Goal: Find specific page/section: Find specific page/section

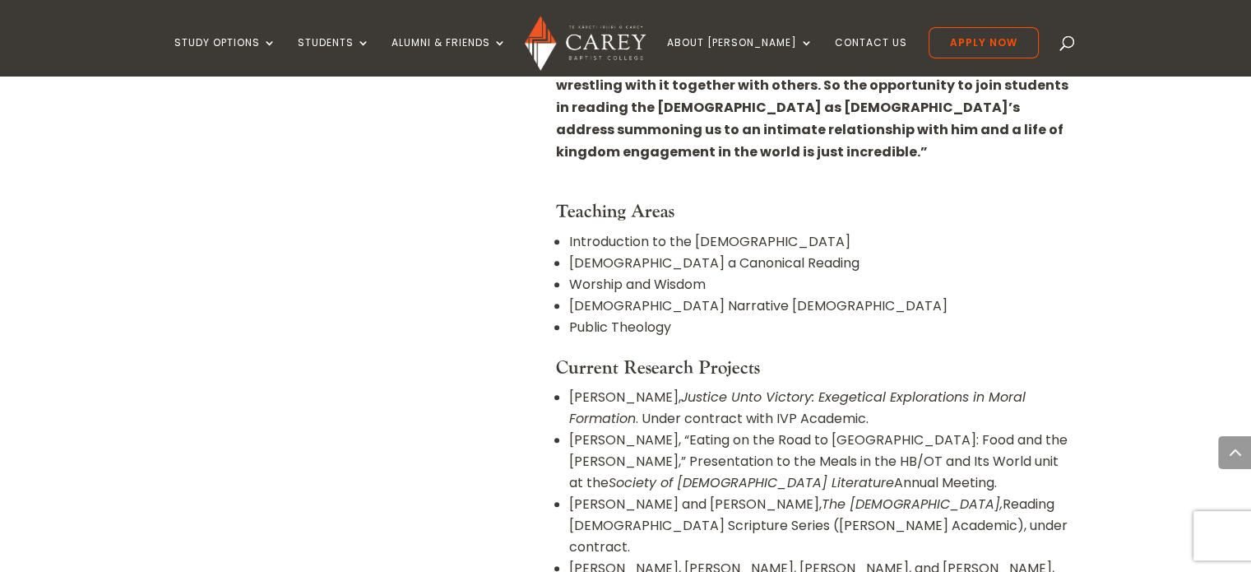
scroll to position [1172, 0]
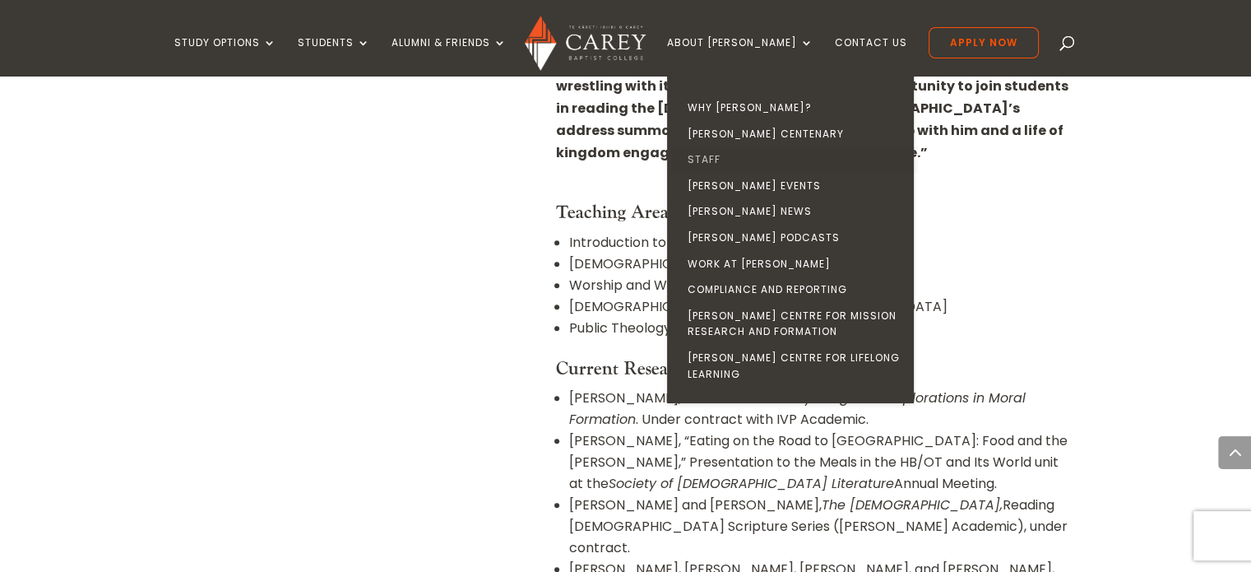
click at [736, 156] on link "Staff" at bounding box center [794, 159] width 247 height 26
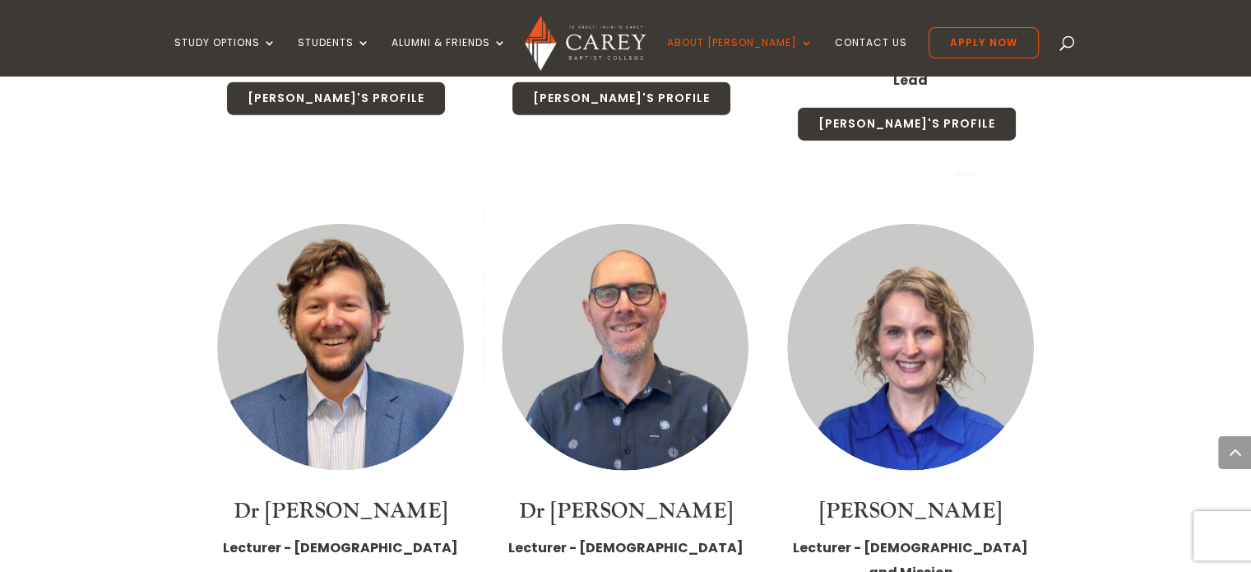
scroll to position [4114, 0]
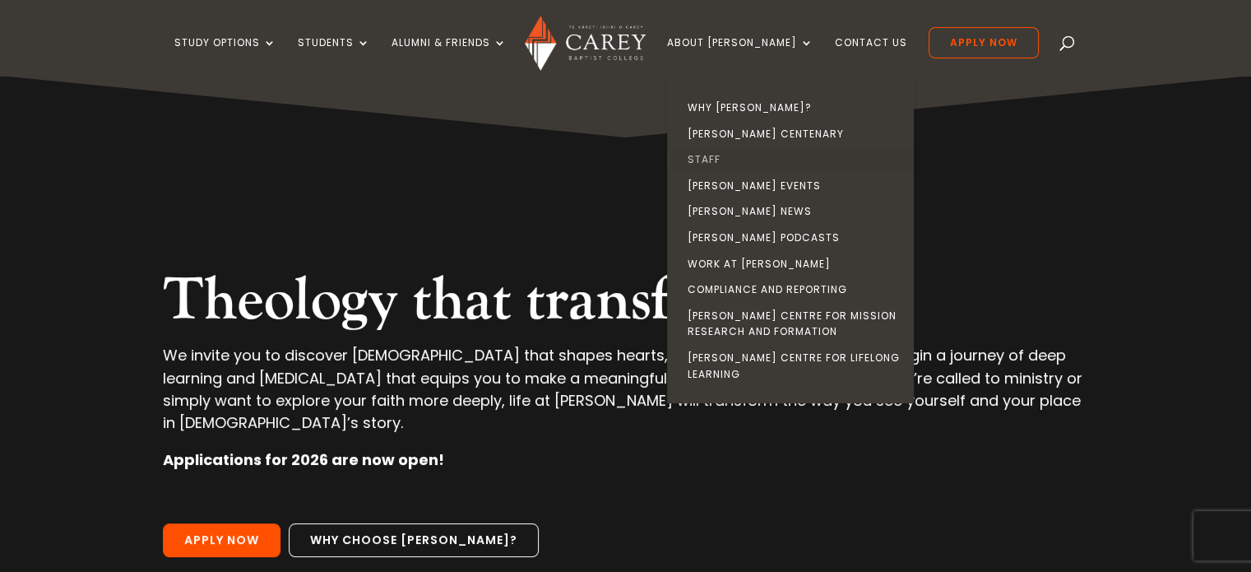
click at [744, 154] on link "Staff" at bounding box center [794, 159] width 247 height 26
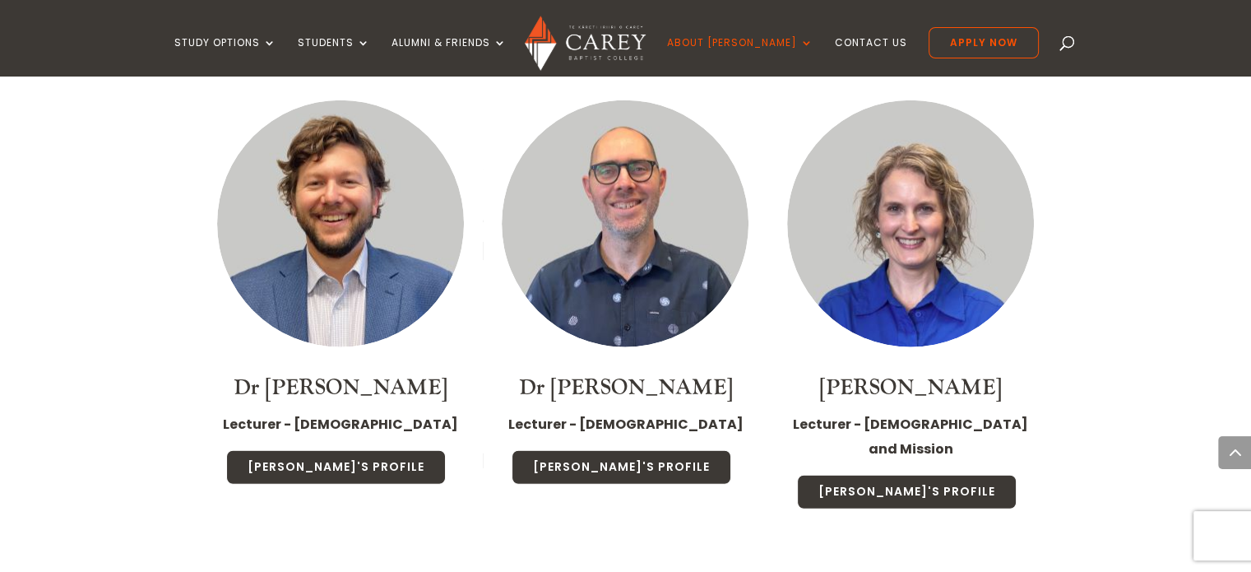
scroll to position [4032, 0]
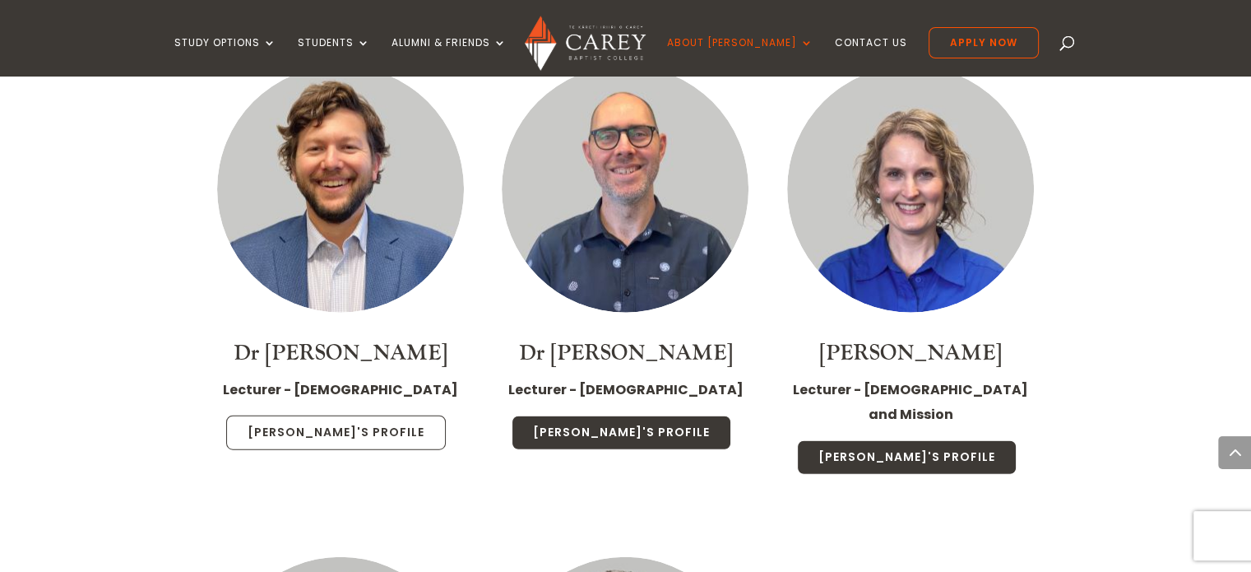
click at [341, 416] on link "Michael's Profile" at bounding box center [336, 433] width 220 height 35
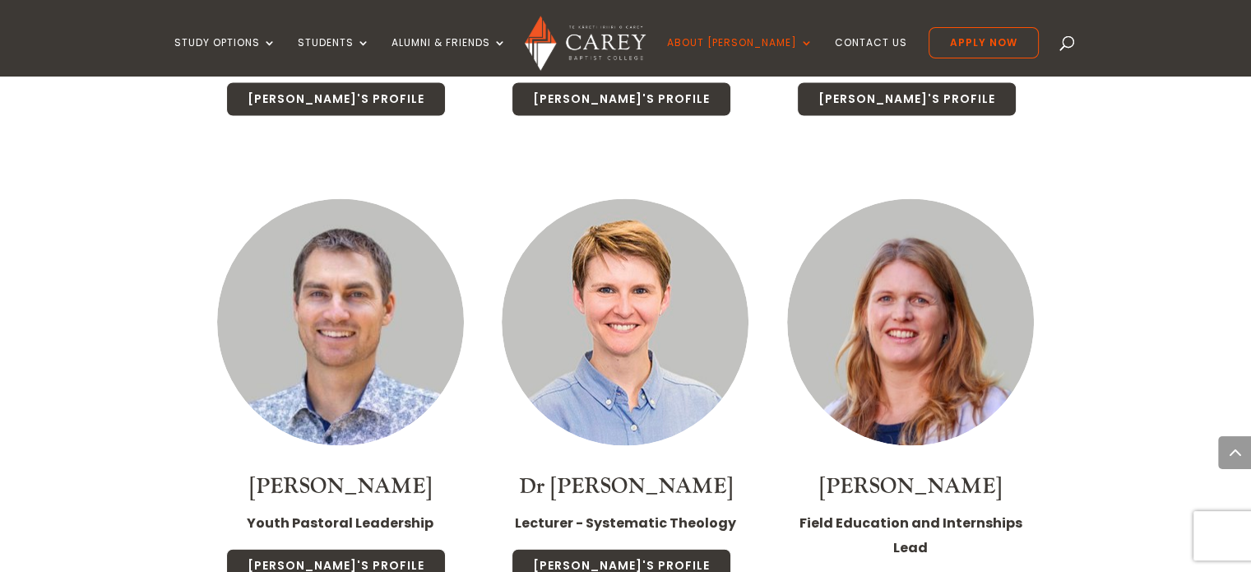
scroll to position [3209, 0]
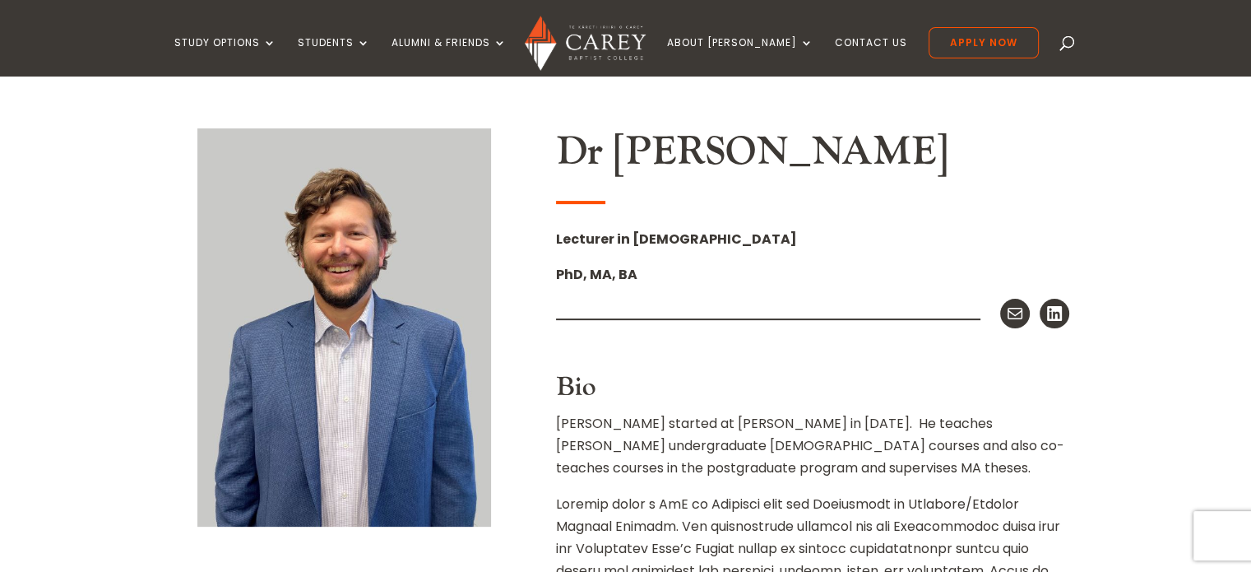
scroll to position [576, 0]
